Goal: Task Accomplishment & Management: Manage account settings

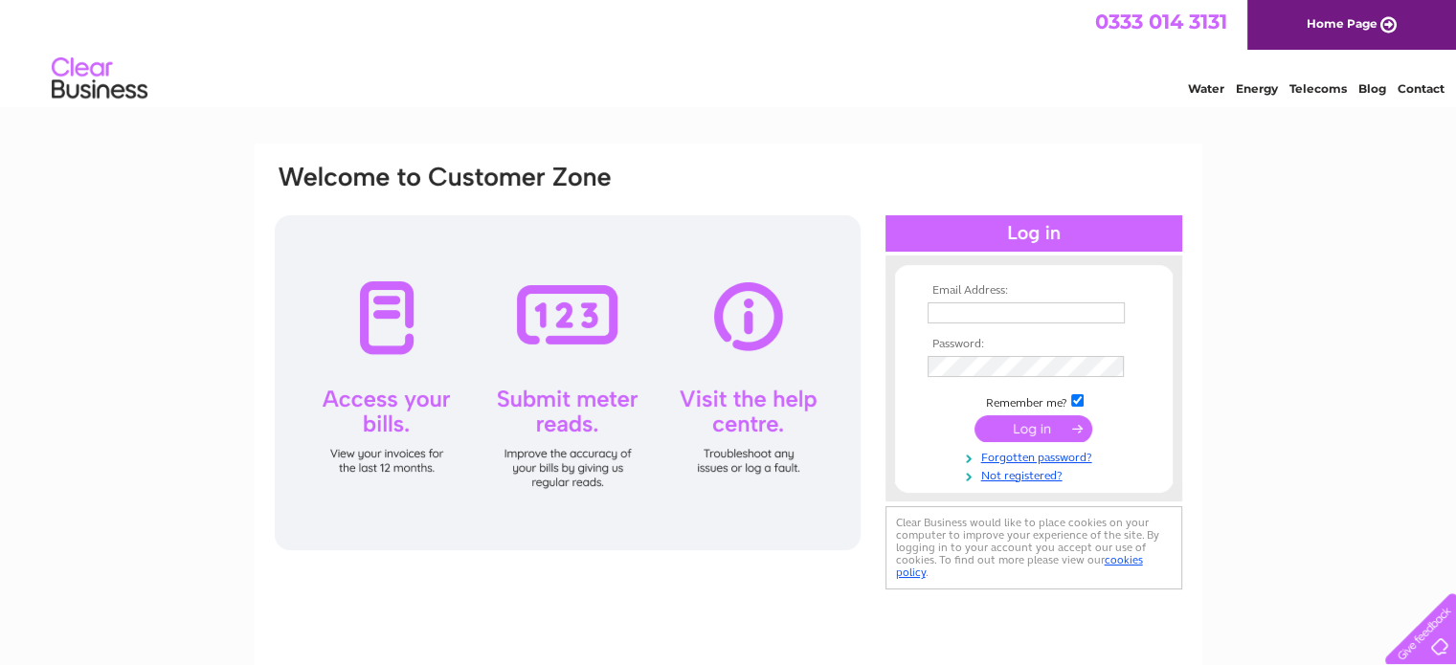
type input "martin@cwtchhaus.co.uk"
click at [1044, 424] on input "submit" at bounding box center [1034, 429] width 118 height 27
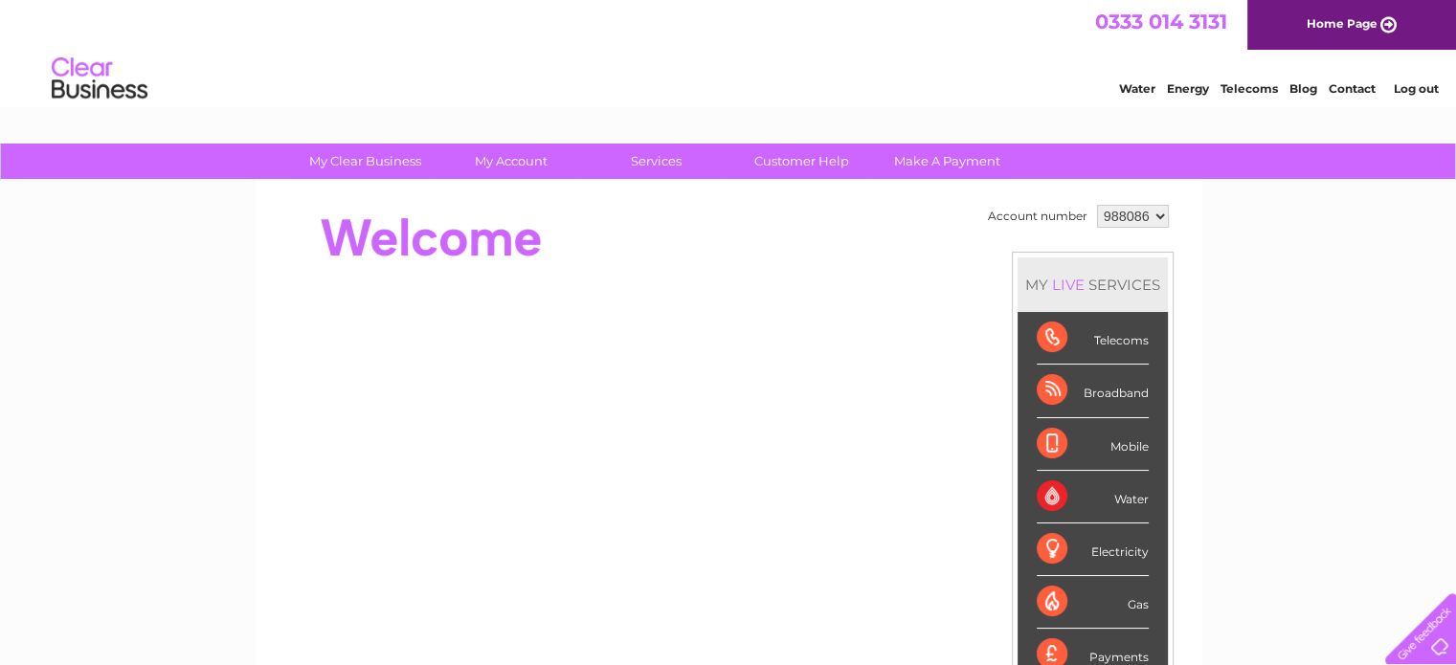
click at [1139, 214] on select "988086" at bounding box center [1133, 216] width 72 height 23
click at [1145, 213] on select "988086" at bounding box center [1133, 216] width 72 height 23
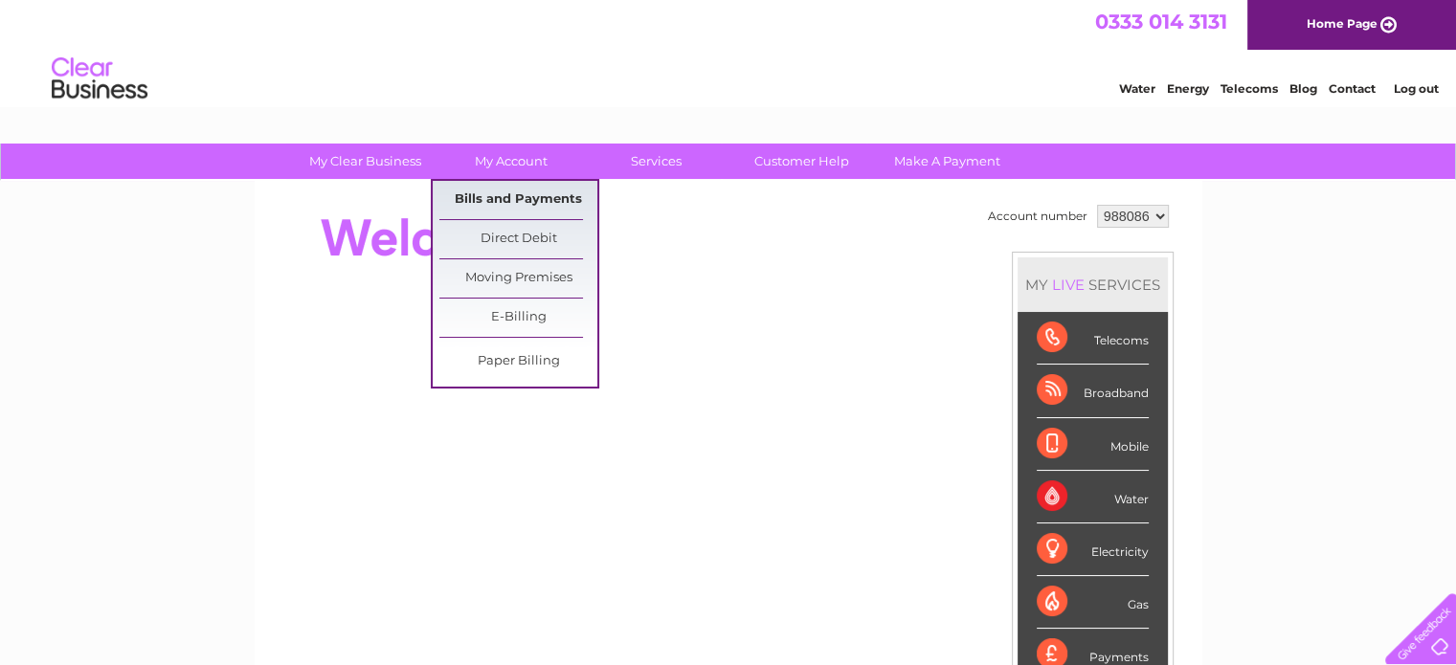
click at [509, 183] on link "Bills and Payments" at bounding box center [519, 200] width 158 height 38
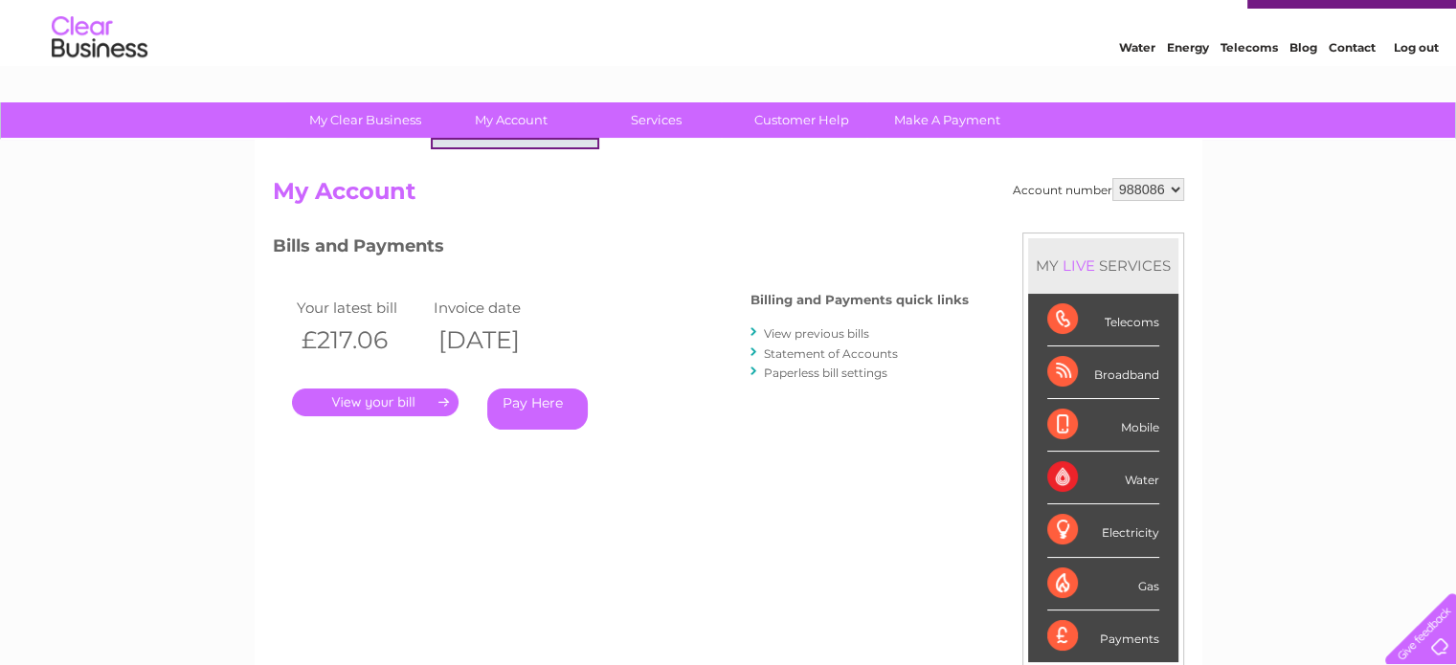
scroll to position [96, 0]
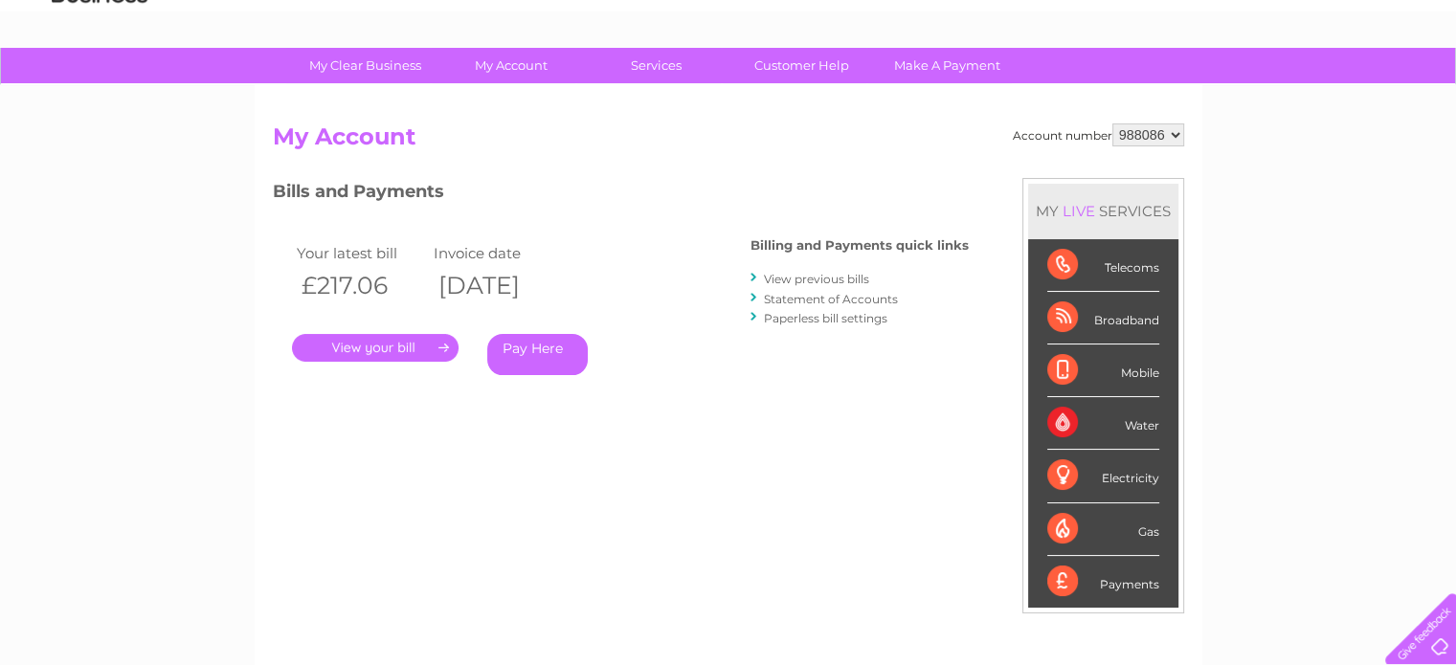
click at [371, 346] on link "." at bounding box center [375, 348] width 167 height 28
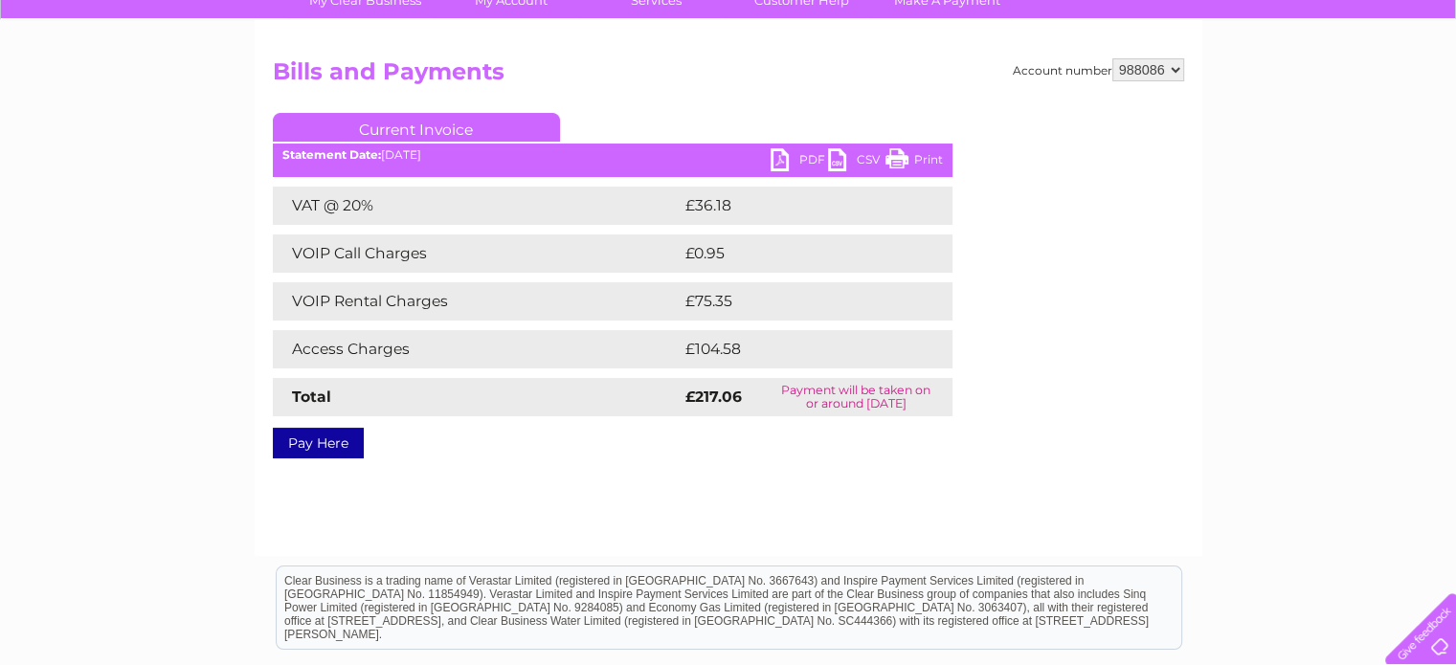
scroll to position [192, 0]
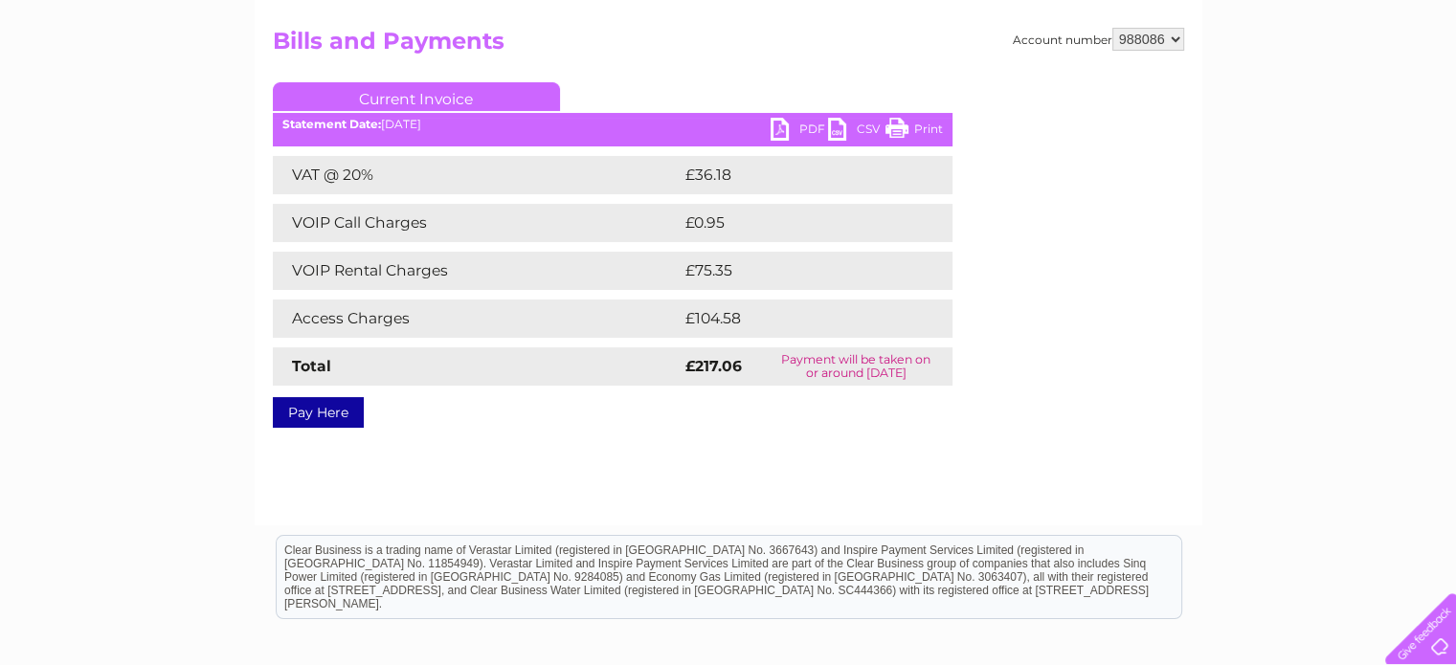
click at [800, 126] on link "PDF" at bounding box center [799, 132] width 57 height 28
